Goal: Task Accomplishment & Management: Use online tool/utility

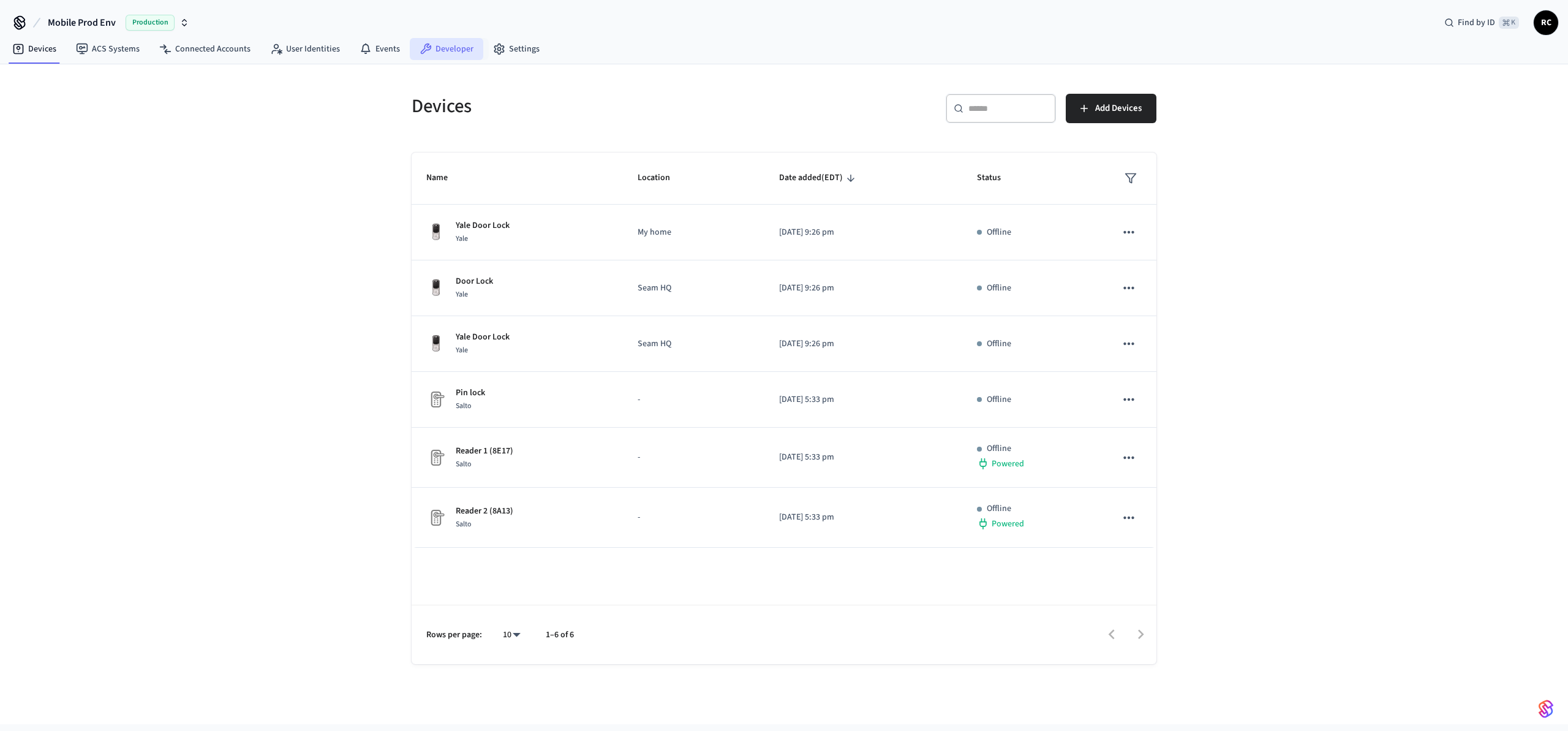
click at [410, 47] on link "Developer" at bounding box center [446, 49] width 73 height 22
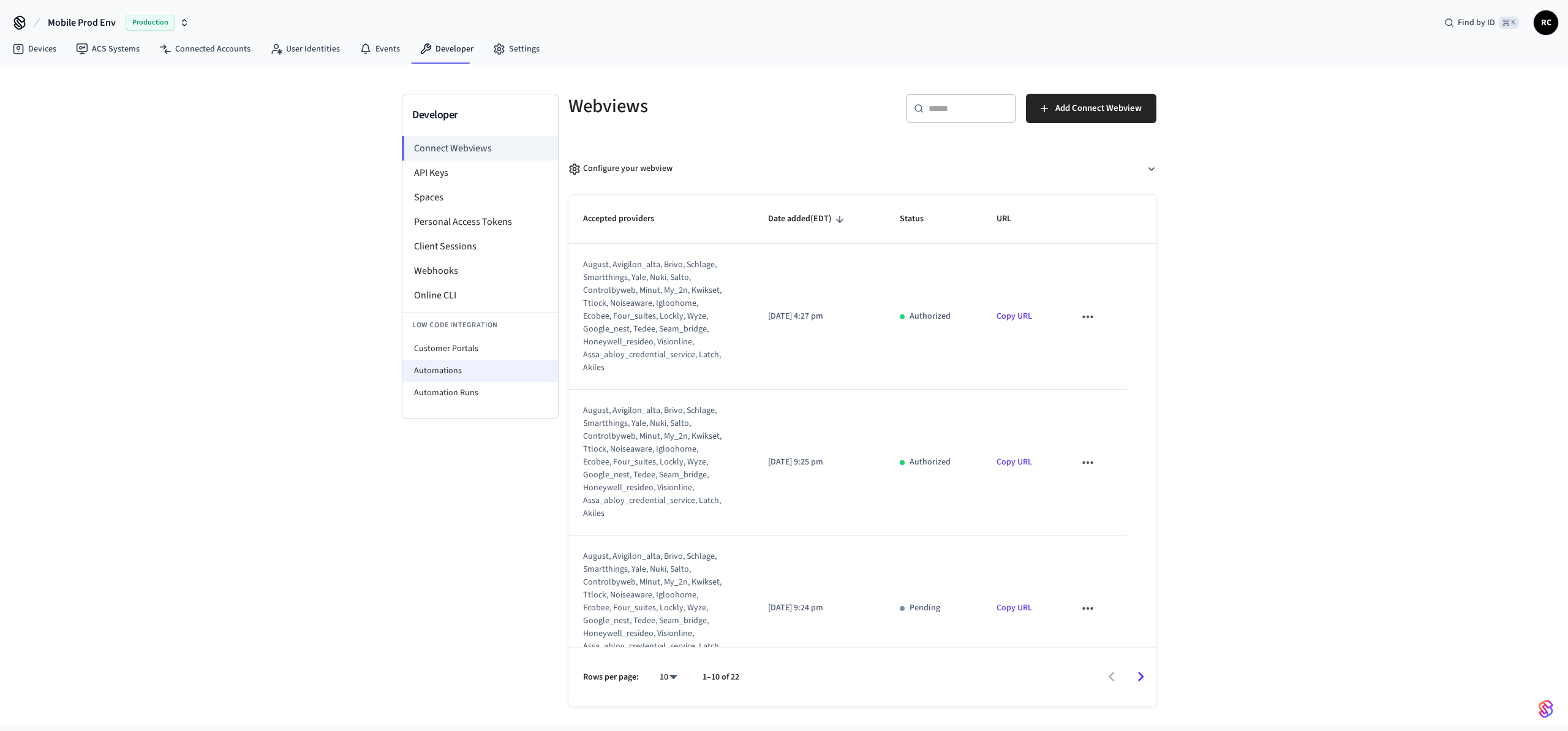
click at [438, 366] on li "Automations" at bounding box center [480, 370] width 155 height 22
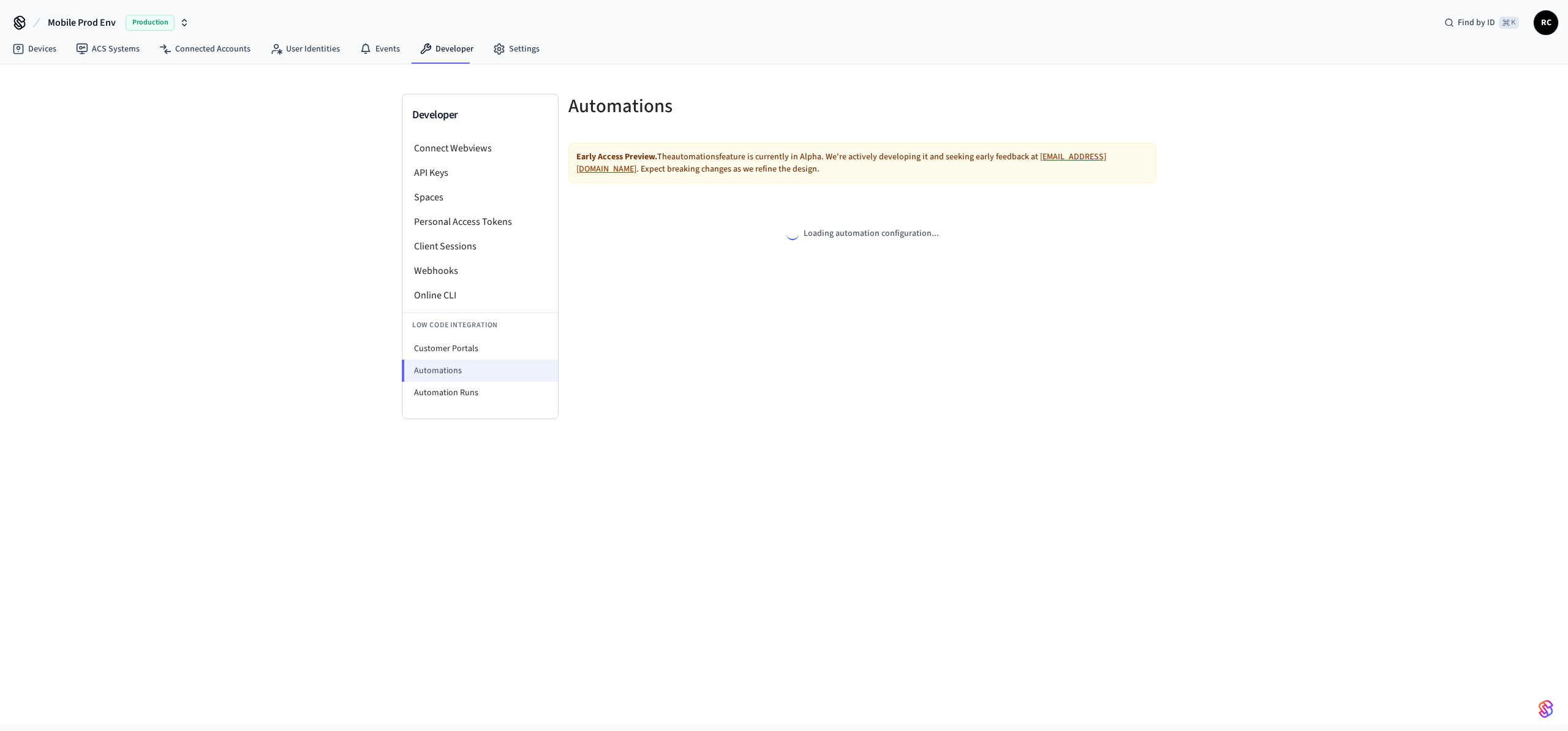
select select "**********"
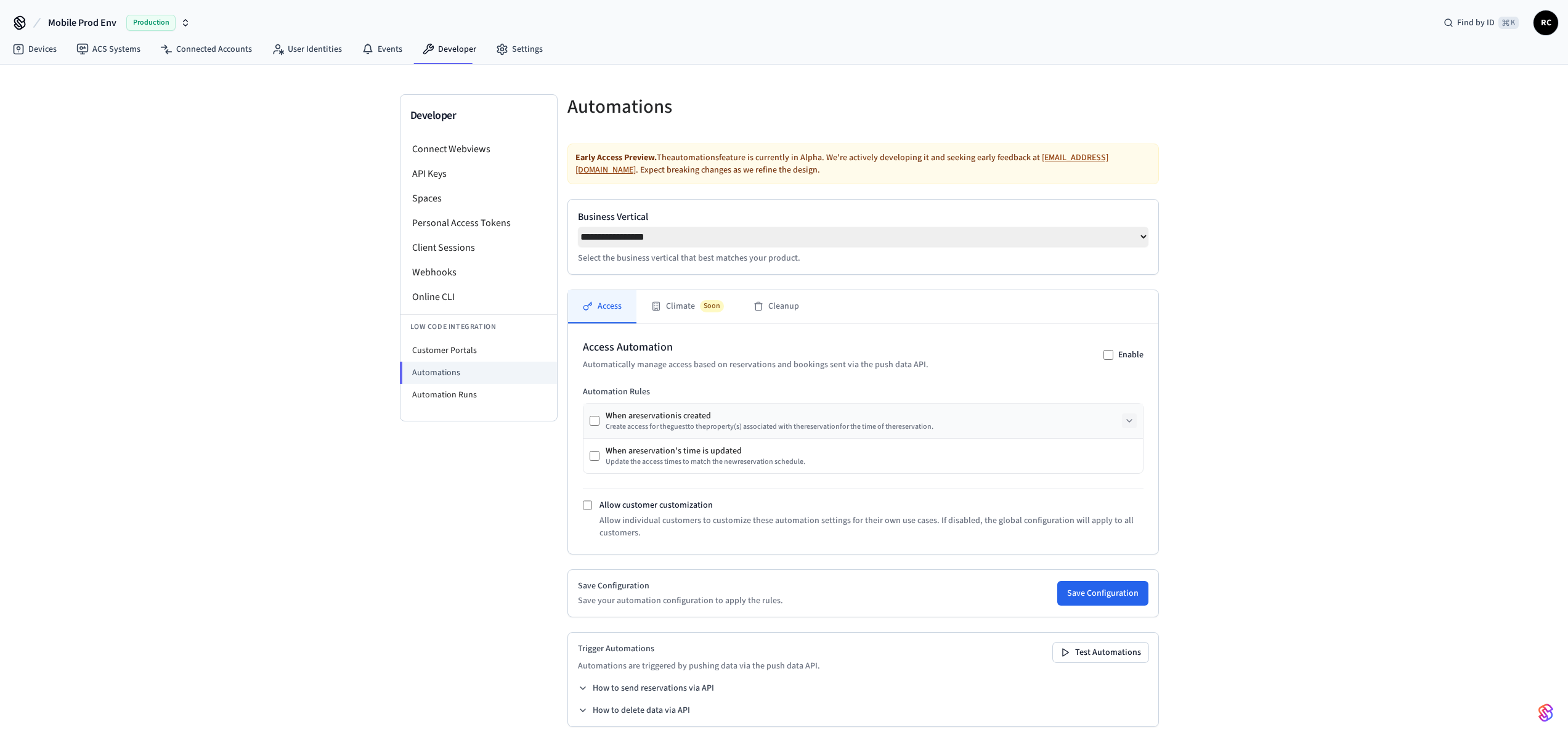
click at [1125, 426] on icon at bounding box center [1130, 421] width 10 height 10
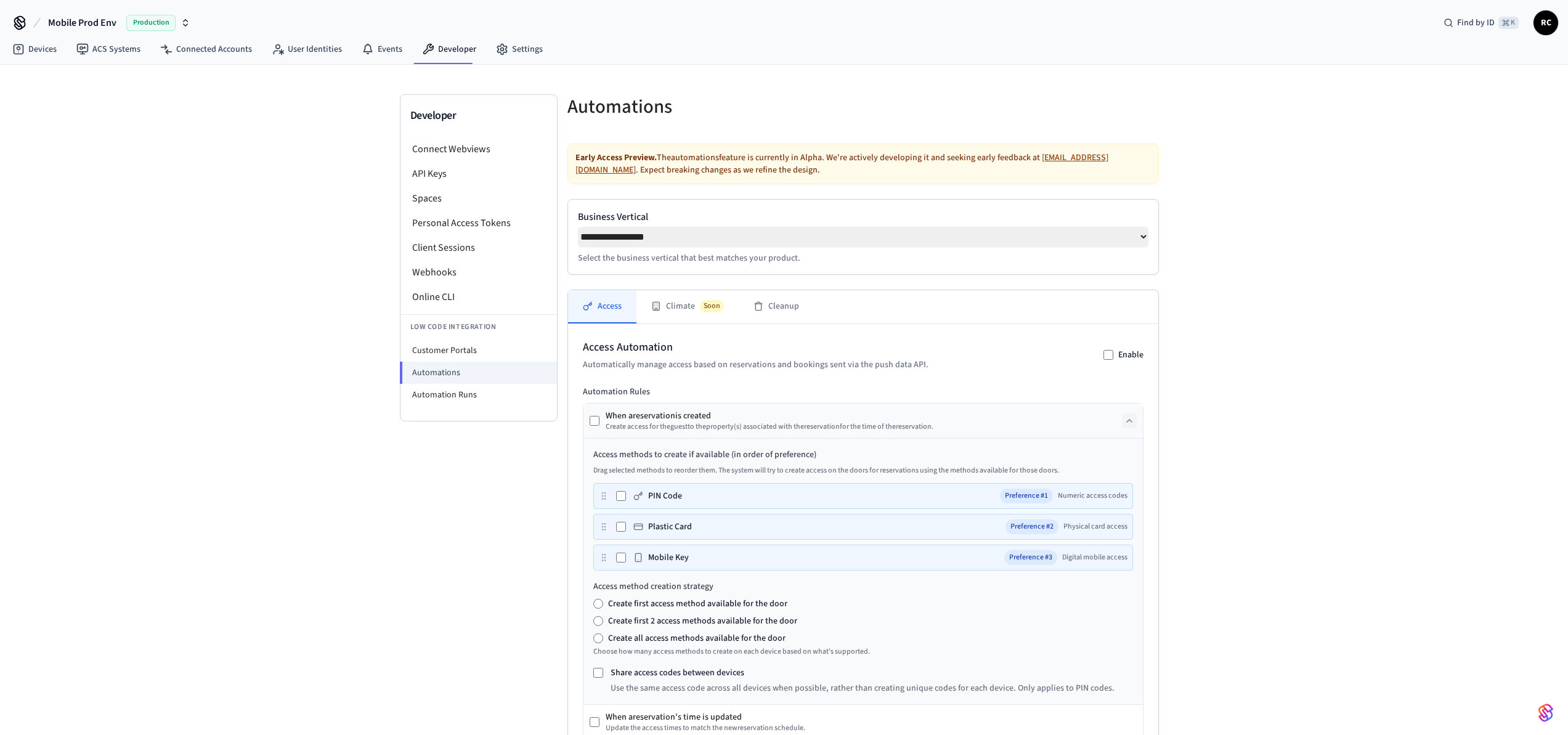
click at [1129, 425] on icon at bounding box center [1130, 421] width 10 height 10
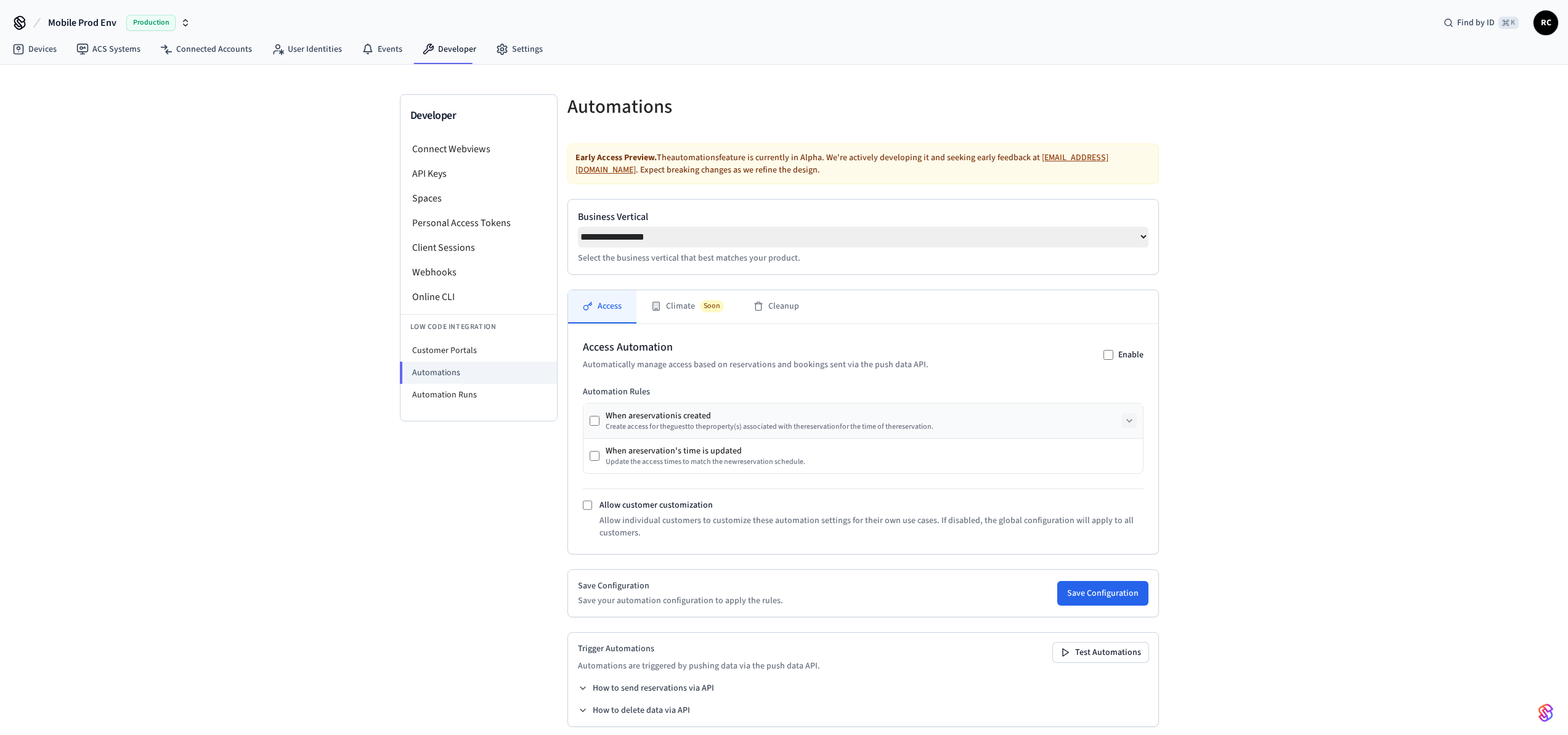
click at [107, 21] on span "Mobile Prod Env" at bounding box center [82, 23] width 68 height 15
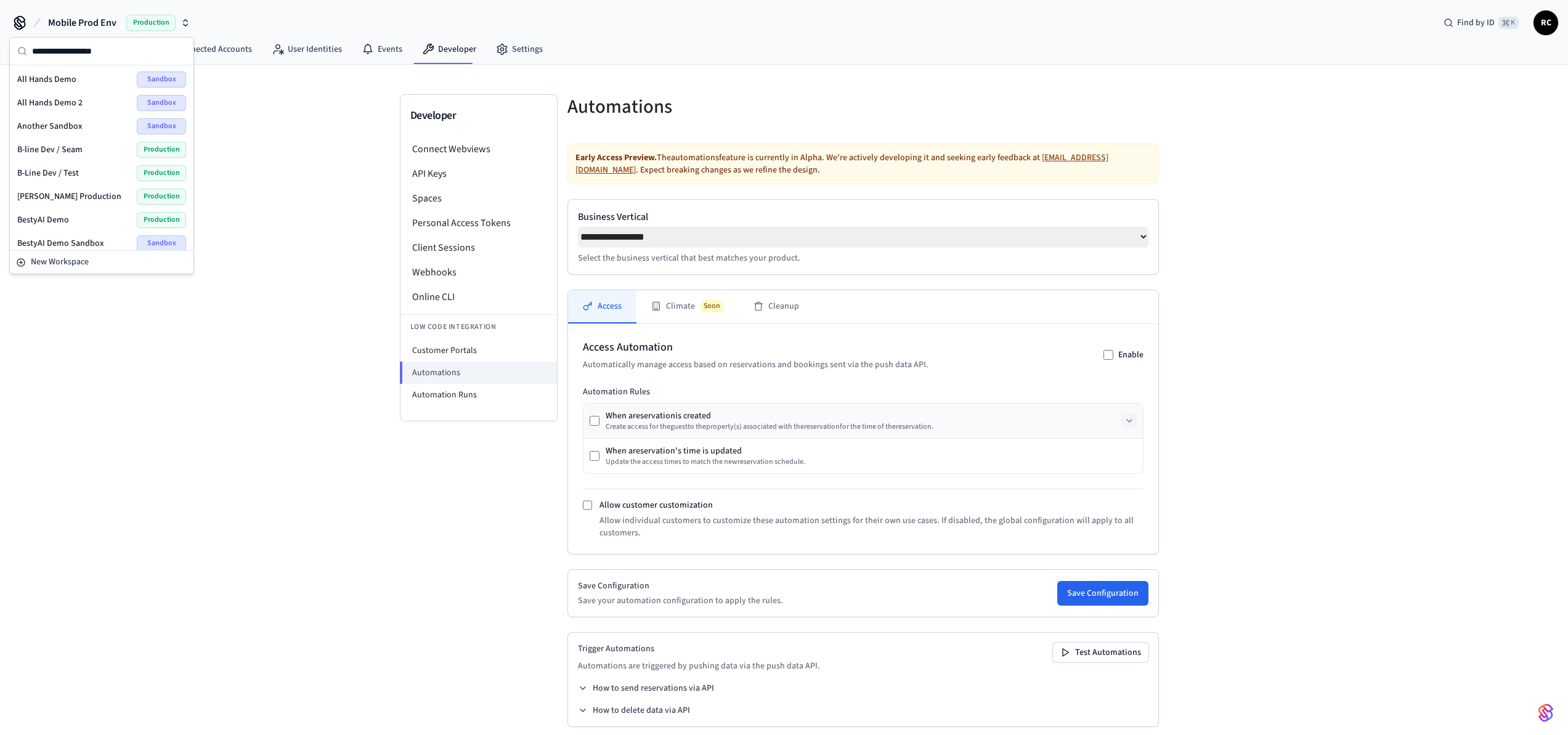
click at [68, 198] on span "[PERSON_NAME] Production" at bounding box center [69, 196] width 104 height 13
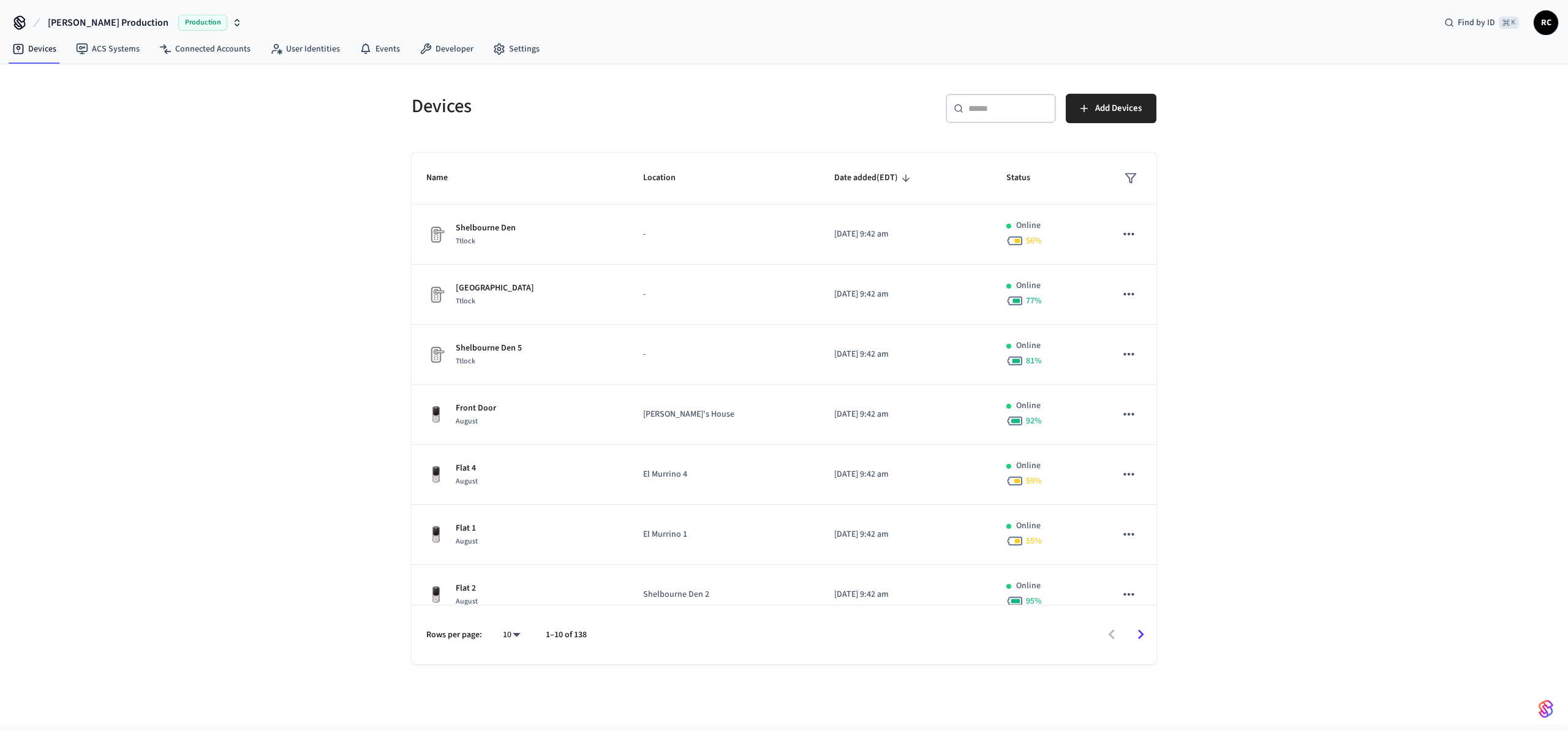
click at [103, 32] on button "[PERSON_NAME] Production Production" at bounding box center [145, 22] width 201 height 26
type input "*****"
click at [101, 75] on div "All Hands Demo Sandbox" at bounding box center [105, 79] width 168 height 16
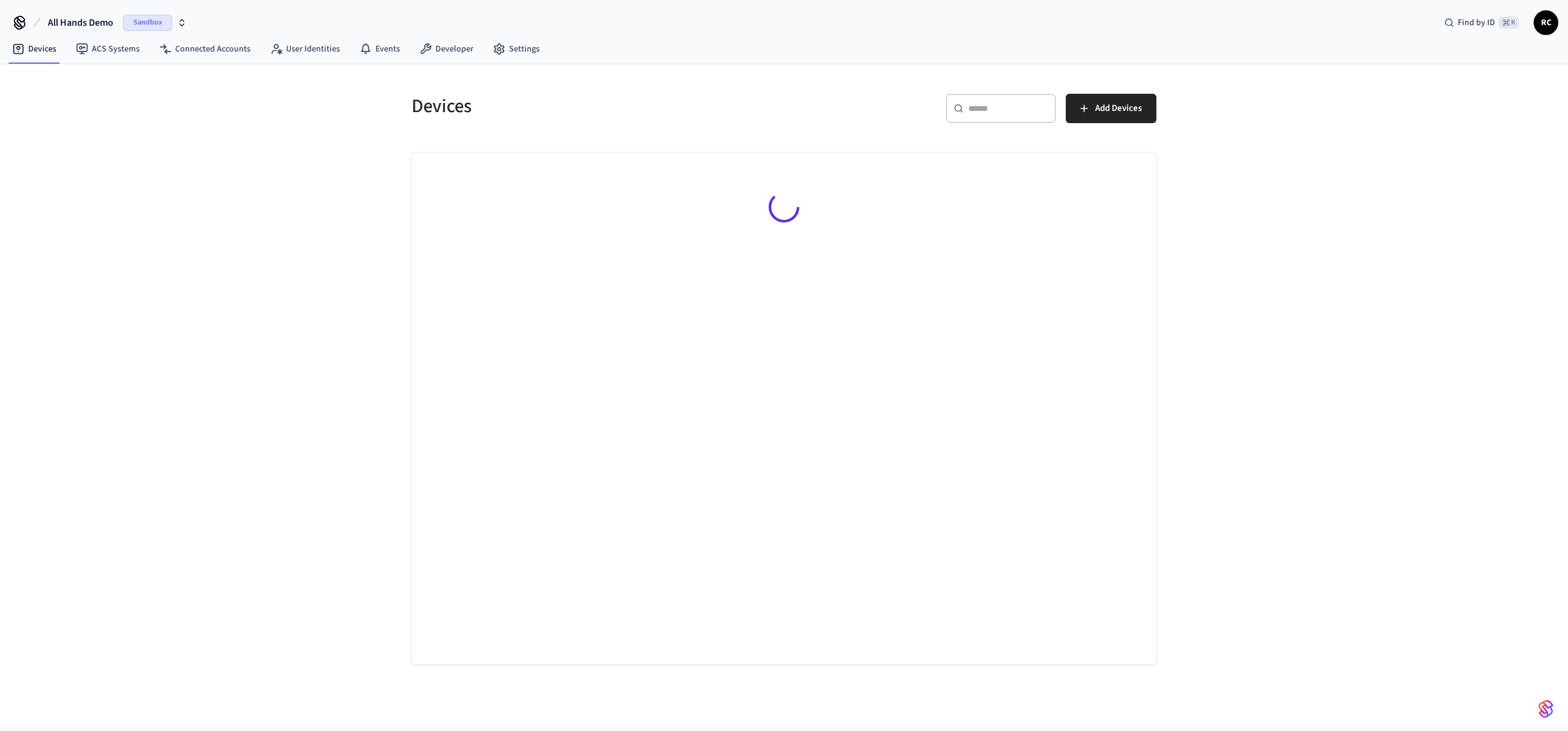
click at [95, 26] on span "All Hands Demo" at bounding box center [80, 23] width 65 height 15
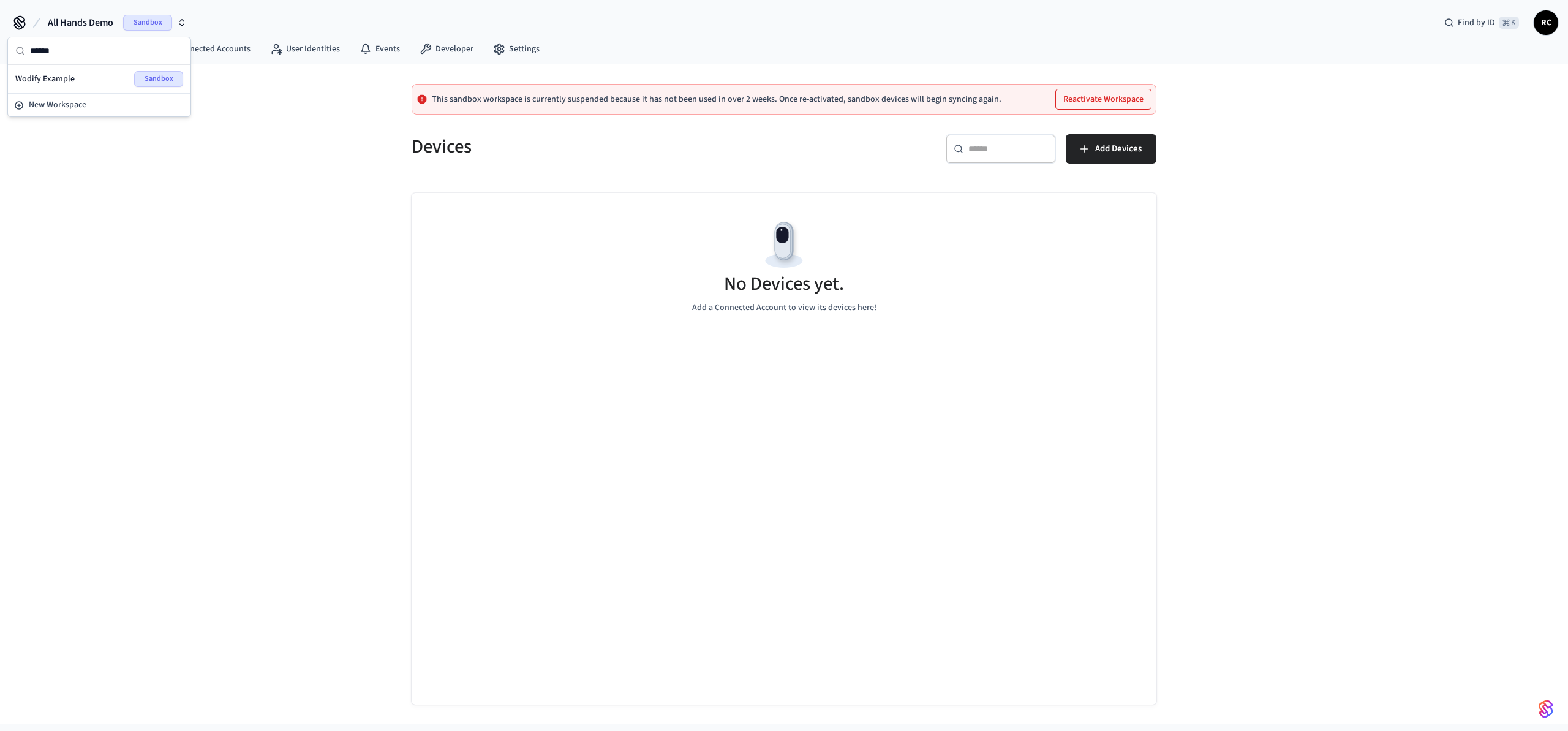
type input "******"
click at [88, 78] on div "Wodify Example Sandbox" at bounding box center [99, 79] width 168 height 16
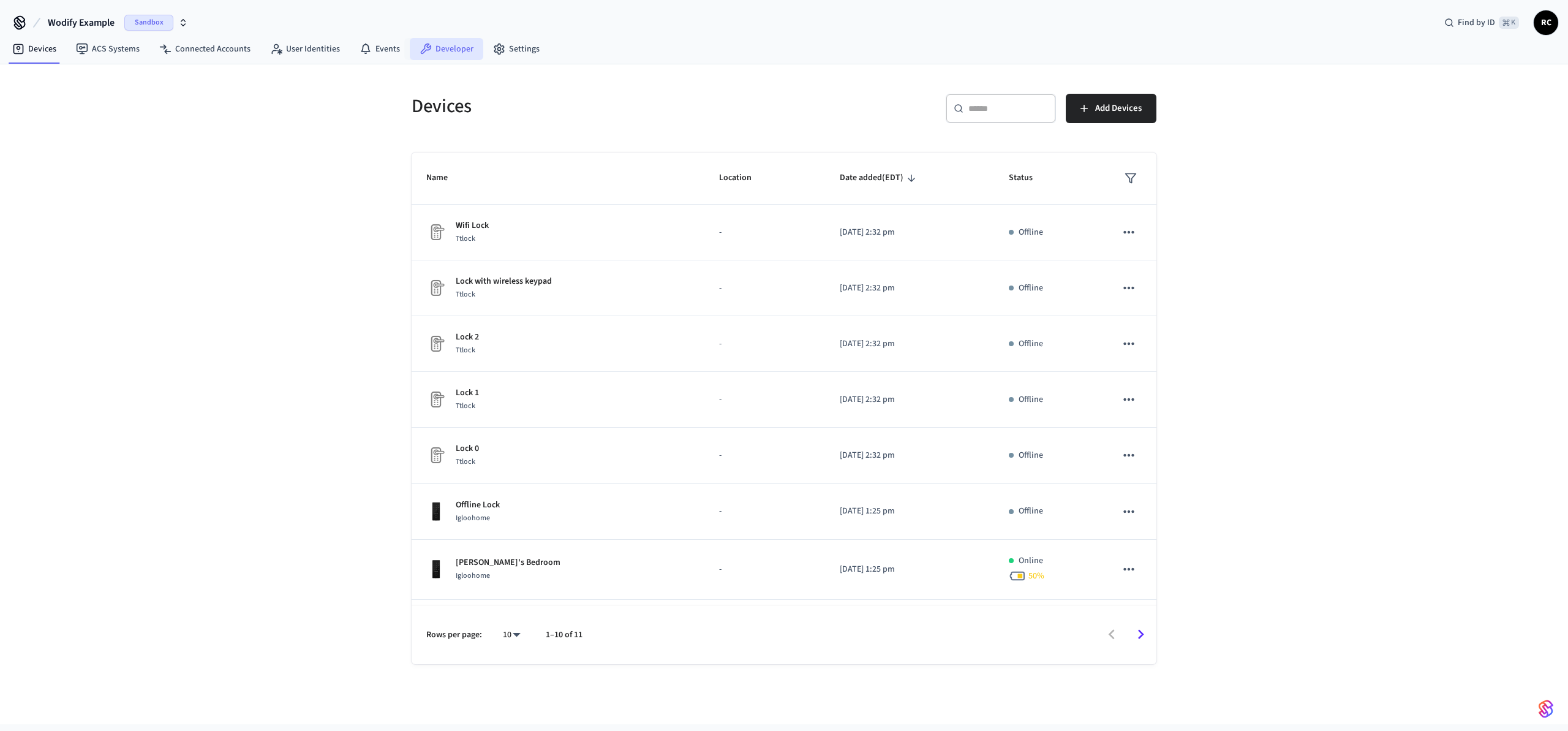
click at [444, 52] on link "Developer" at bounding box center [446, 49] width 73 height 22
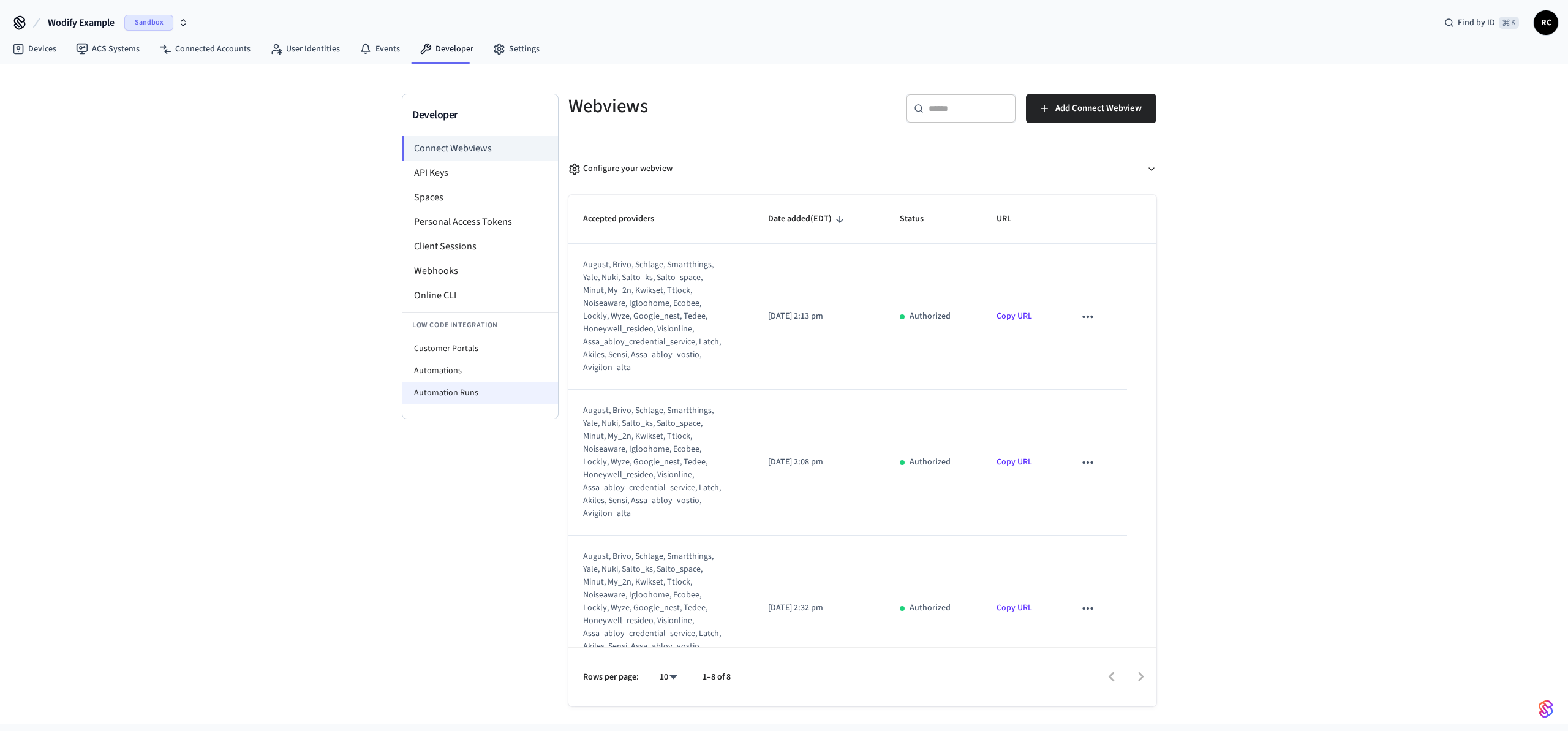
click at [468, 389] on li "Automation Runs" at bounding box center [480, 393] width 155 height 22
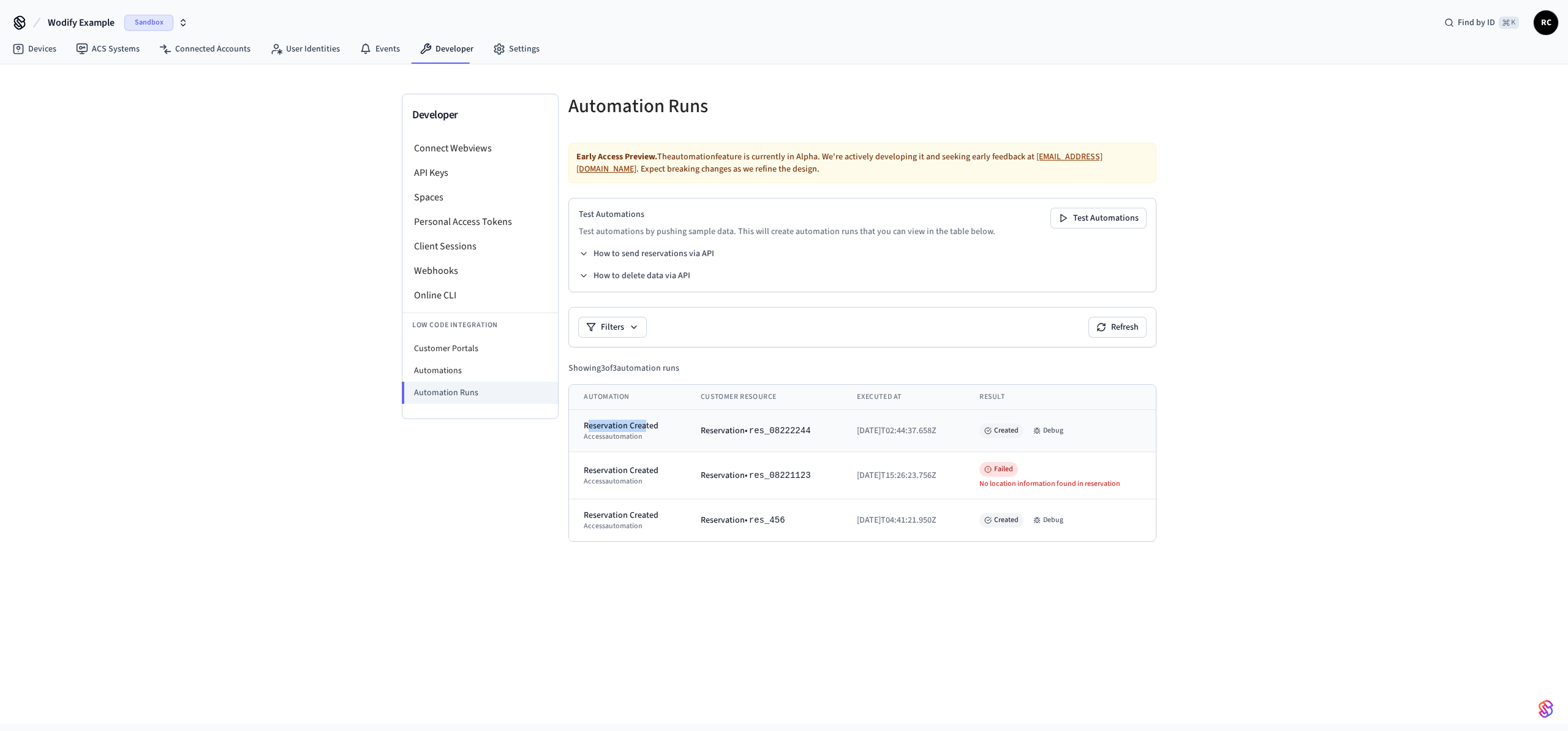
drag, startPoint x: 589, startPoint y: 427, endPoint x: 643, endPoint y: 428, distance: 54.0
click at [643, 428] on div "Reservation Created" at bounding box center [627, 426] width 88 height 12
drag, startPoint x: 599, startPoint y: 470, endPoint x: 640, endPoint y: 470, distance: 41.0
click at [640, 470] on div "Reservation Created" at bounding box center [627, 471] width 88 height 12
click at [1063, 430] on button "Debug" at bounding box center [1048, 431] width 40 height 15
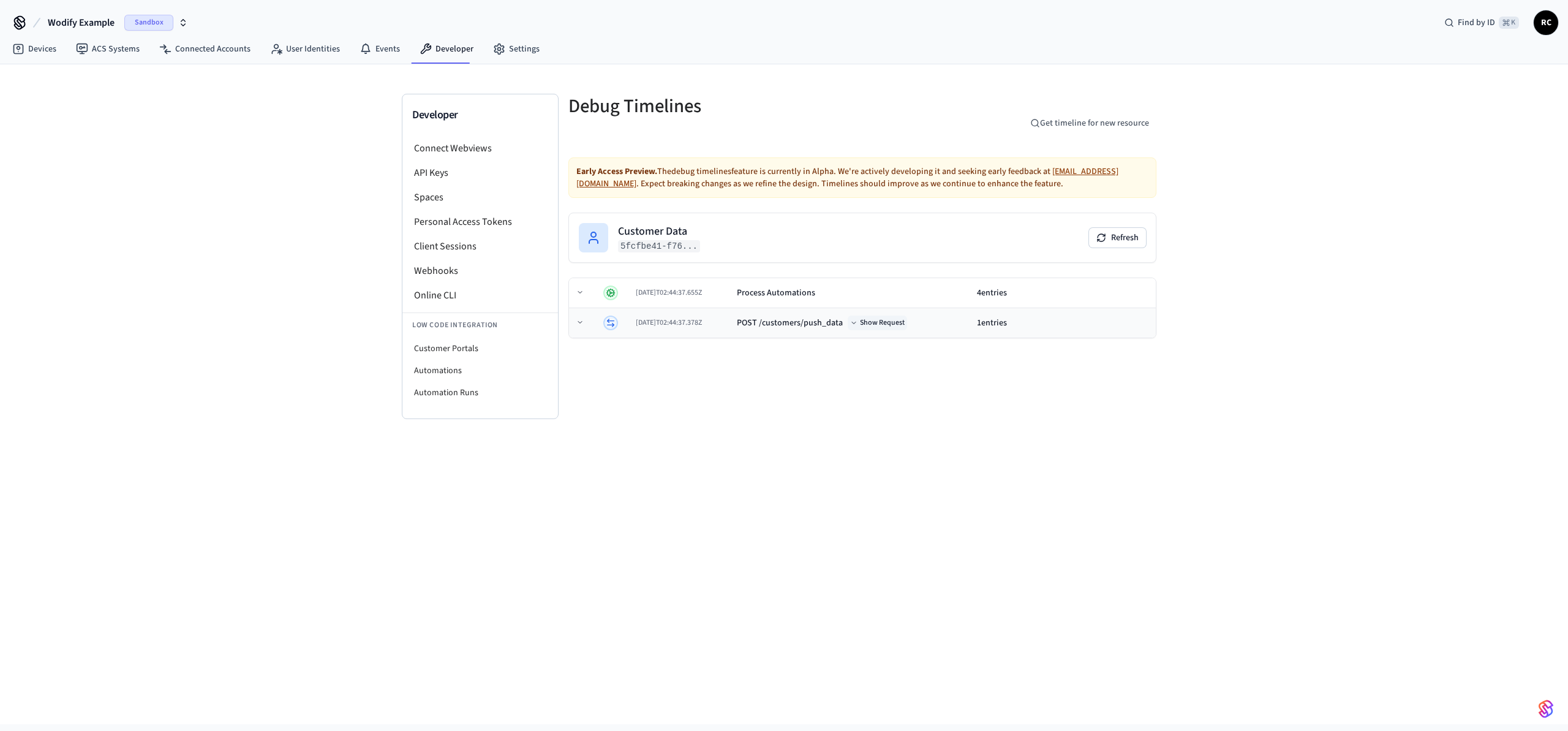
click at [894, 325] on button "Show Request" at bounding box center [877, 323] width 60 height 15
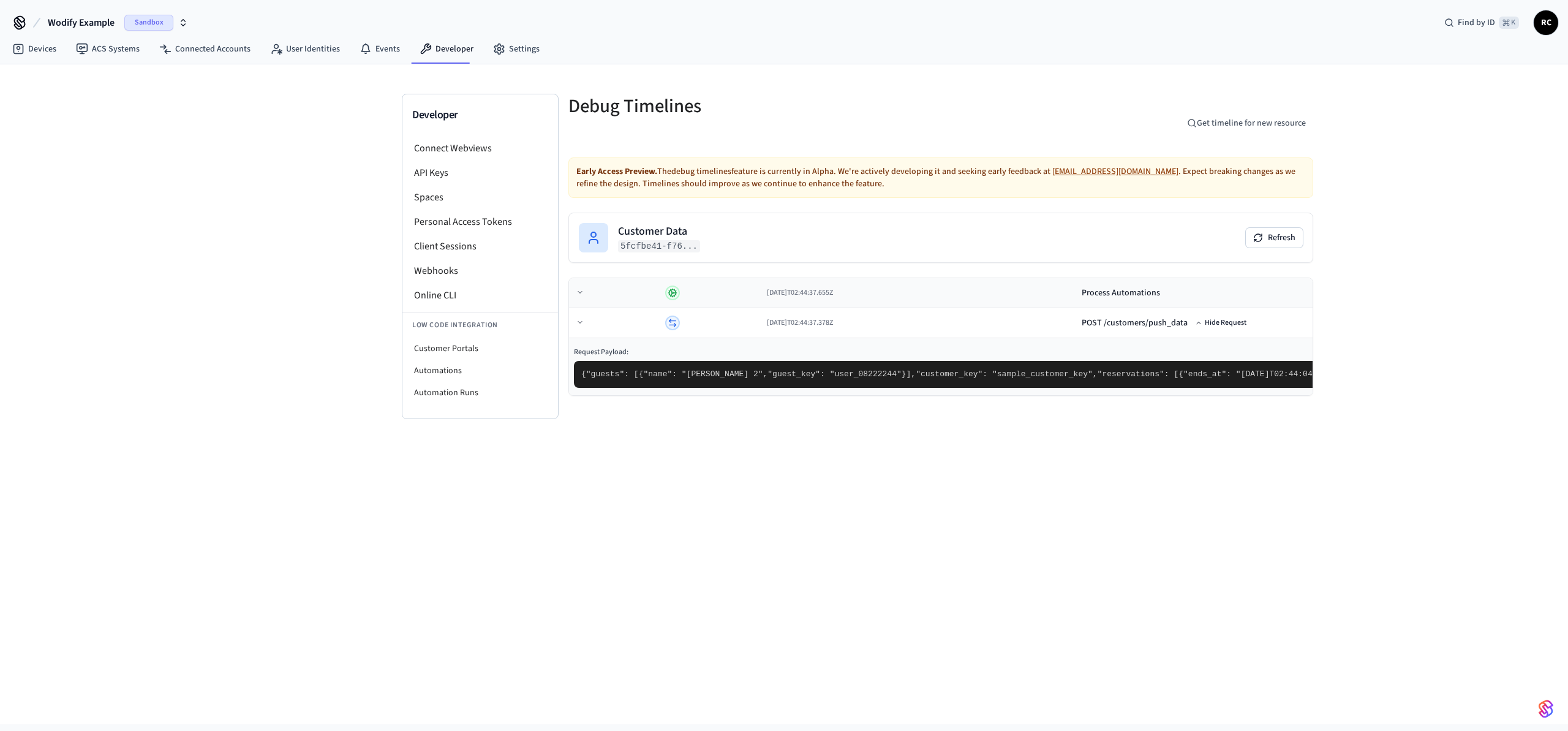
click at [1077, 284] on td "Process Automations" at bounding box center [1443, 293] width 733 height 30
